Goal: Book appointment/travel/reservation

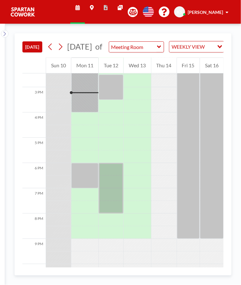
scroll to position [367, 0]
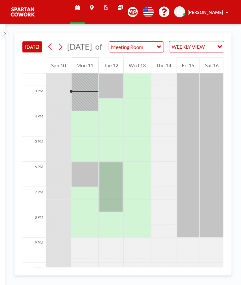
click at [80, 104] on div at bounding box center [84, 86] width 27 height 51
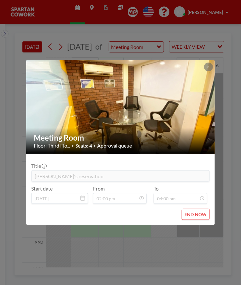
click at [210, 248] on div "Meeting Room Floor: Third Flo... • Seats: 4 • Approval queue Title Riyaz's rese…" at bounding box center [120, 142] width 241 height 285
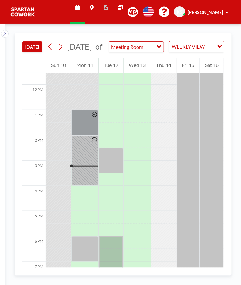
scroll to position [292, 0]
click at [106, 157] on div at bounding box center [111, 160] width 25 height 25
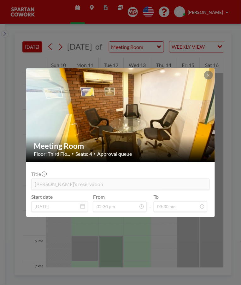
click at [183, 236] on div "Meeting Room Floor: Third Flo... • Seats: 4 • Approval queue Title Raza’s reser…" at bounding box center [120, 142] width 241 height 285
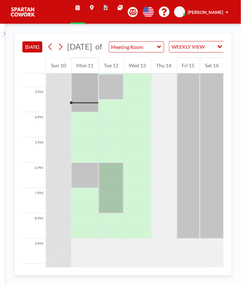
scroll to position [345, 0]
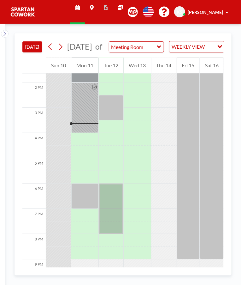
click at [85, 123] on div at bounding box center [84, 107] width 27 height 51
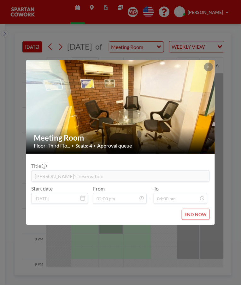
click at [164, 247] on div "Meeting Room Floor: Third Flo... • Seats: 4 • Approval queue Title Riyaz's rese…" at bounding box center [120, 142] width 241 height 285
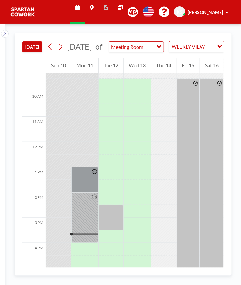
scroll to position [390, 0]
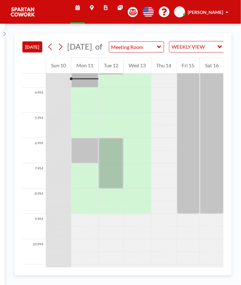
click at [113, 155] on div at bounding box center [111, 163] width 25 height 51
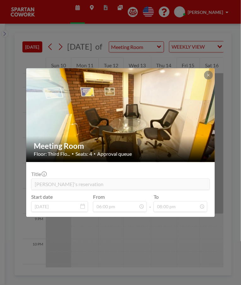
click at [181, 233] on div "Meeting Room Floor: Third Flo... • Seats: 4 • Approval queue Title [PERSON_NAME…" at bounding box center [120, 142] width 241 height 285
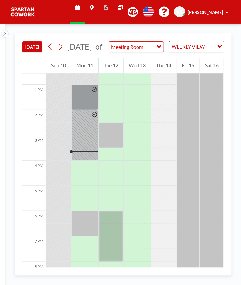
scroll to position [317, 0]
